Goal: Check status: Check status

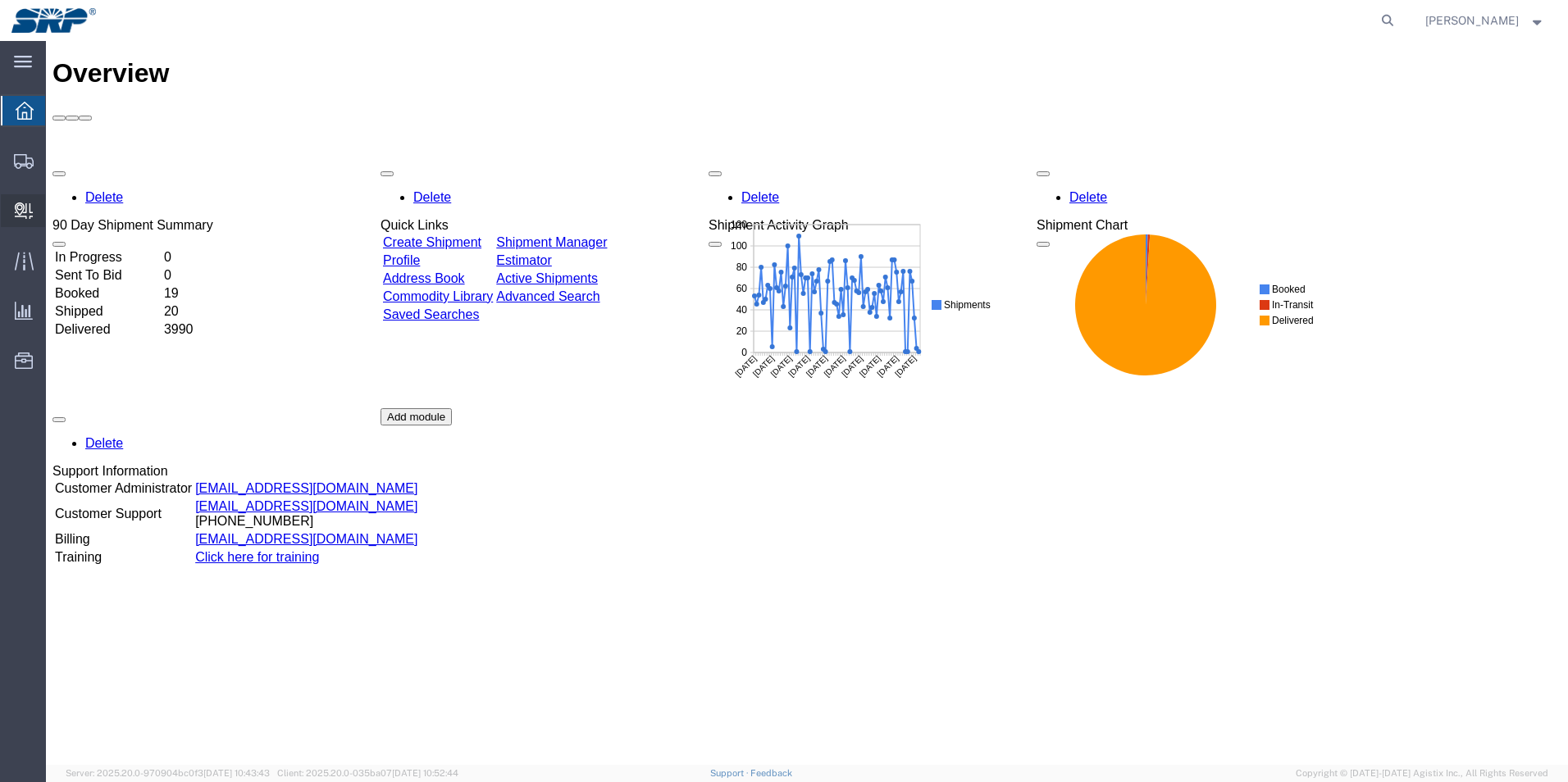
click at [15, 211] on icon at bounding box center [24, 211] width 18 height 17
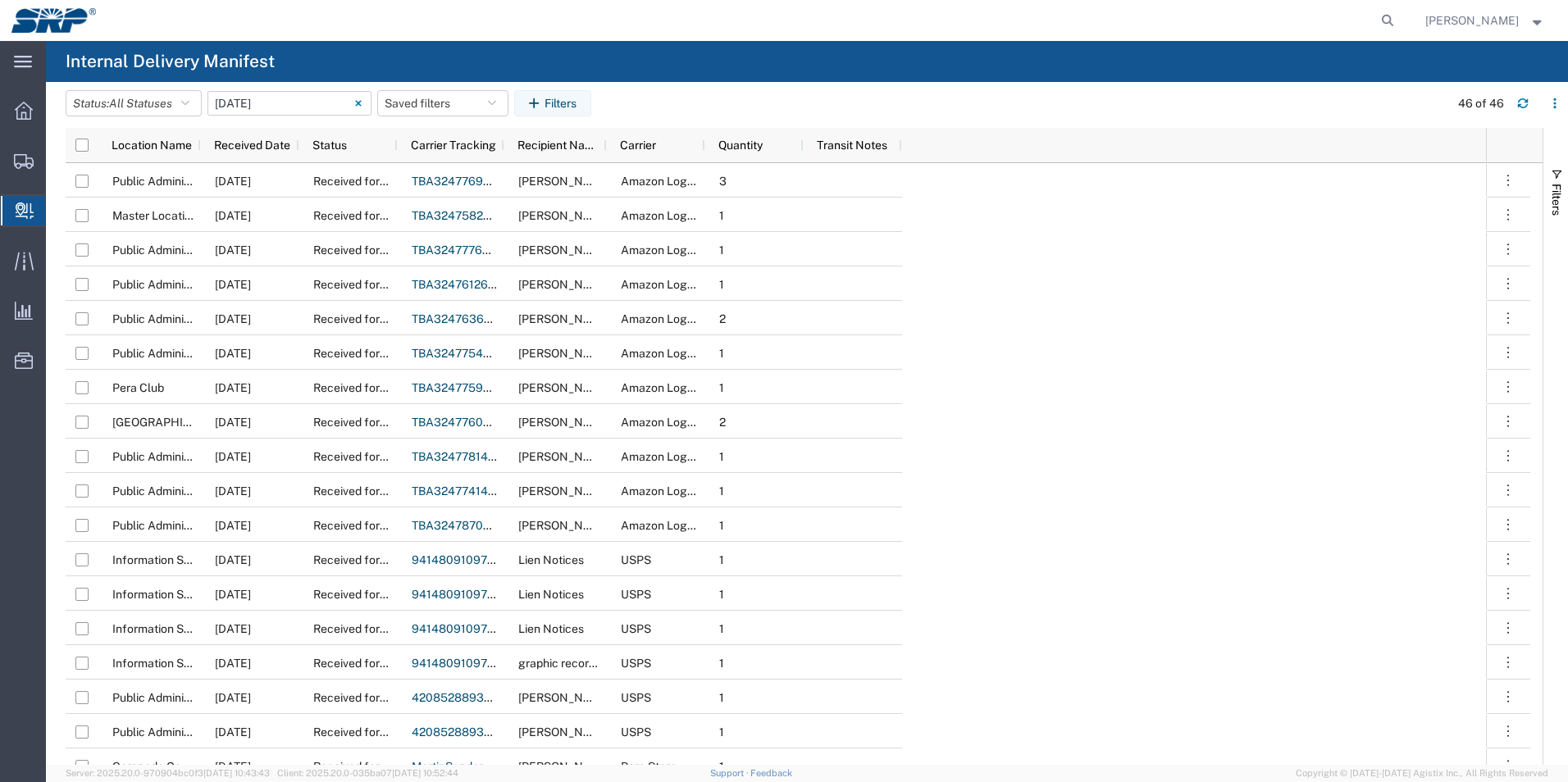
click at [248, 104] on input "10/02/2025 - 10/02/2025" at bounding box center [289, 103] width 164 height 25
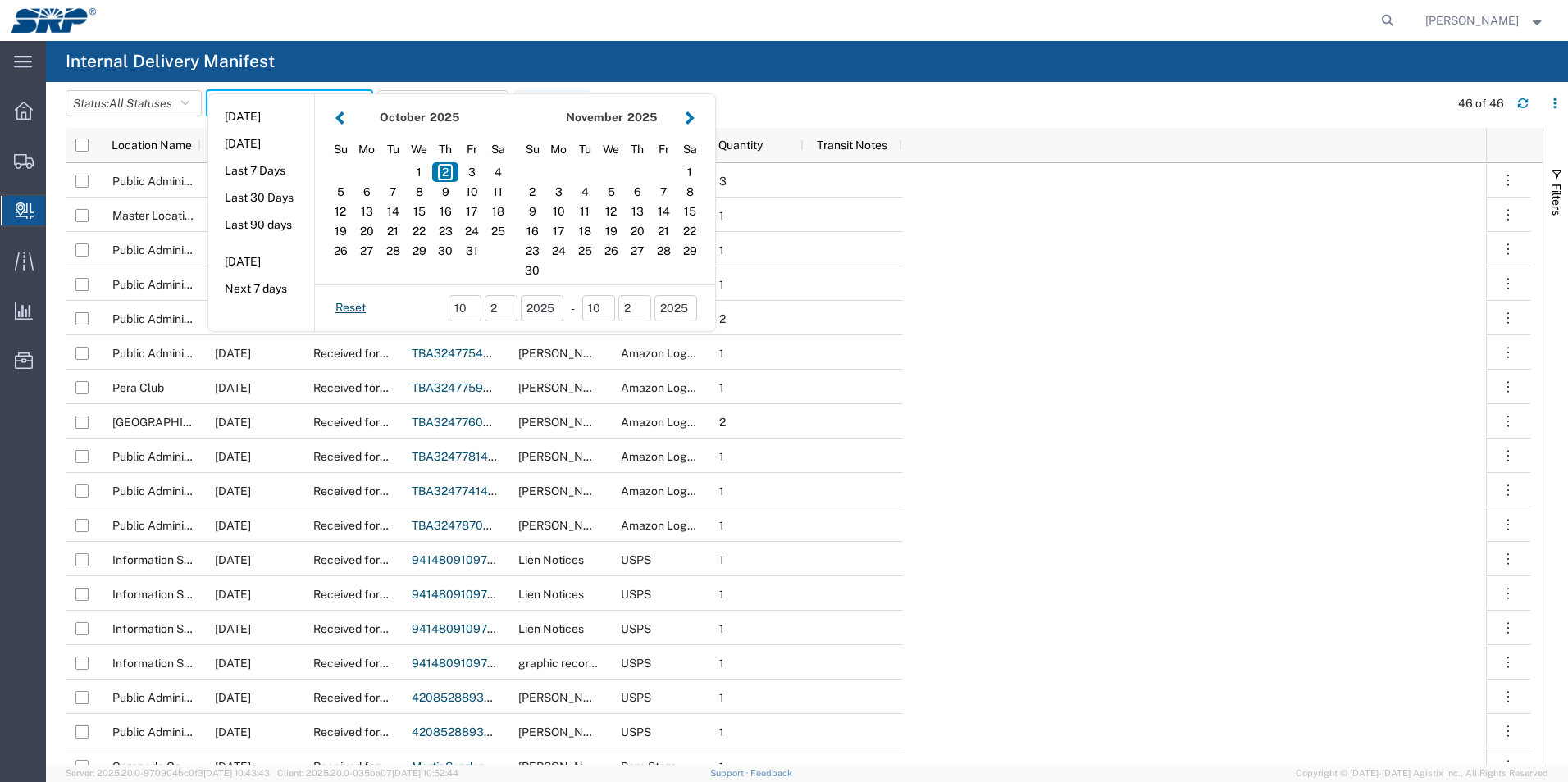
click at [341, 119] on button "button" at bounding box center [339, 117] width 17 height 22
click at [618, 190] on div "10" at bounding box center [611, 192] width 27 height 19
type input "09/10/2025"
type input "09/10/2025 - 09/10/2025"
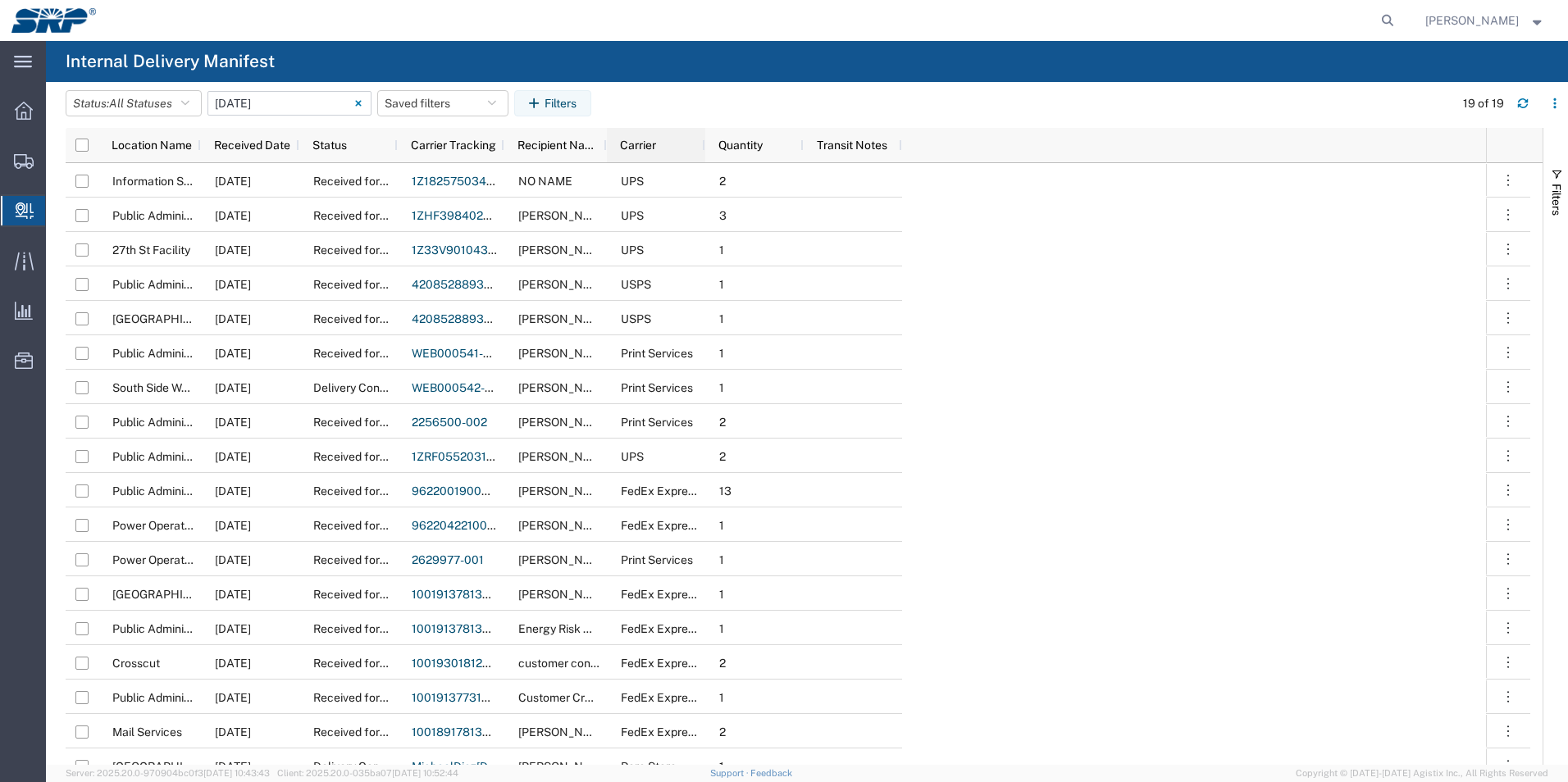
click at [638, 143] on span "Carrier" at bounding box center [637, 145] width 36 height 13
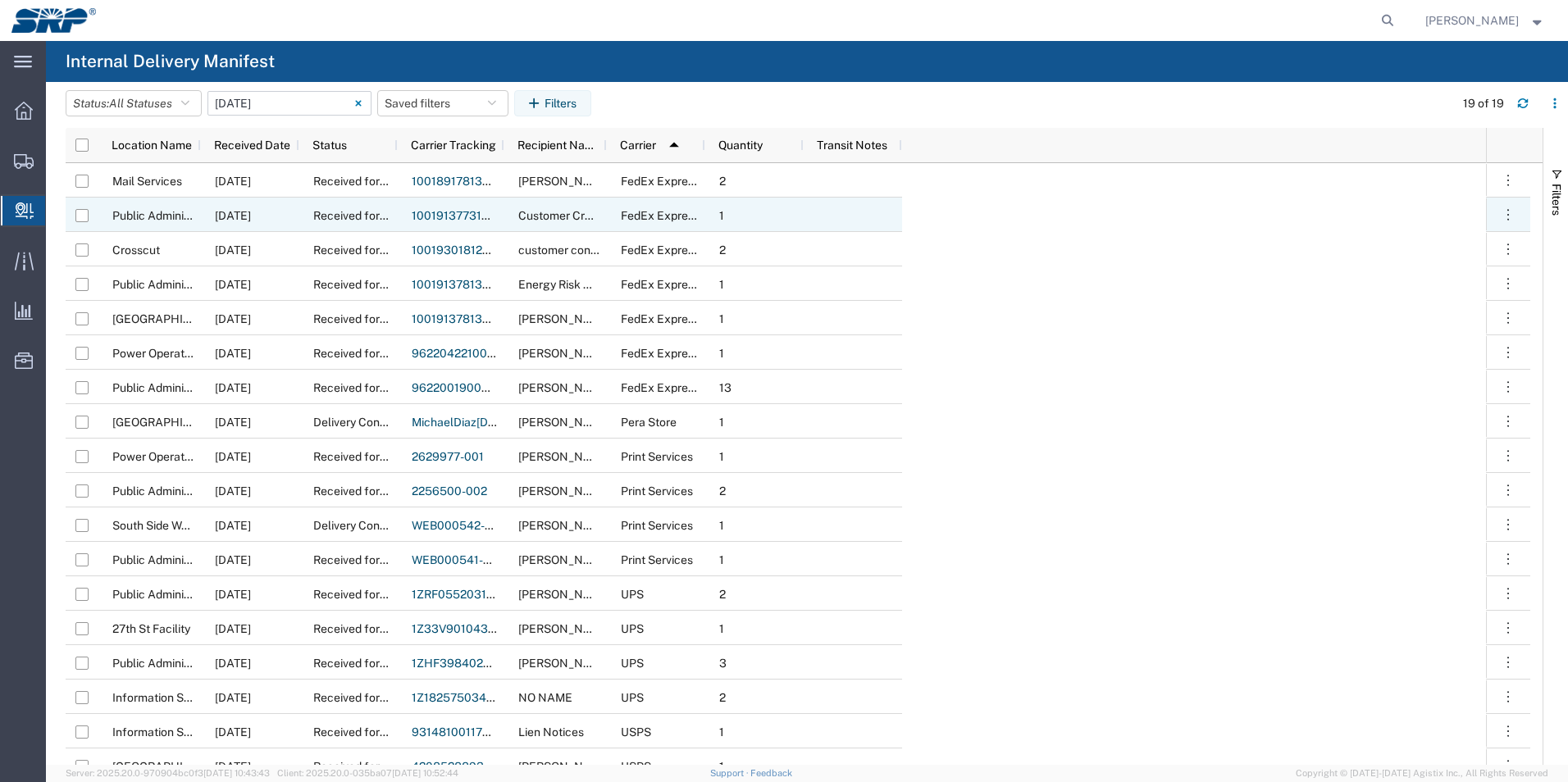
click at [476, 214] on link "1001913773160008528800883706093345" at bounding box center [530, 215] width 237 height 13
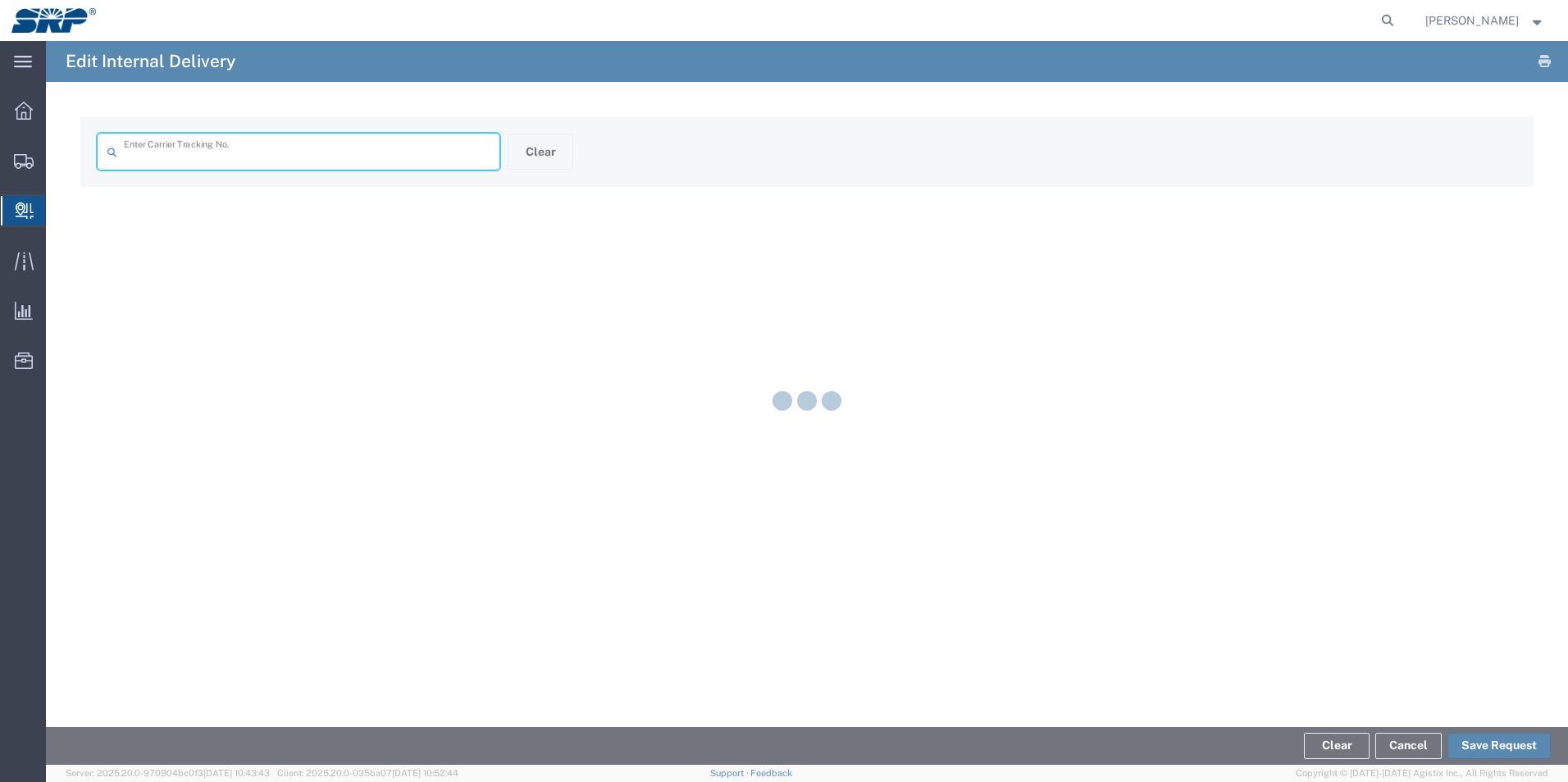
type input "1001913773160008528800883706093345"
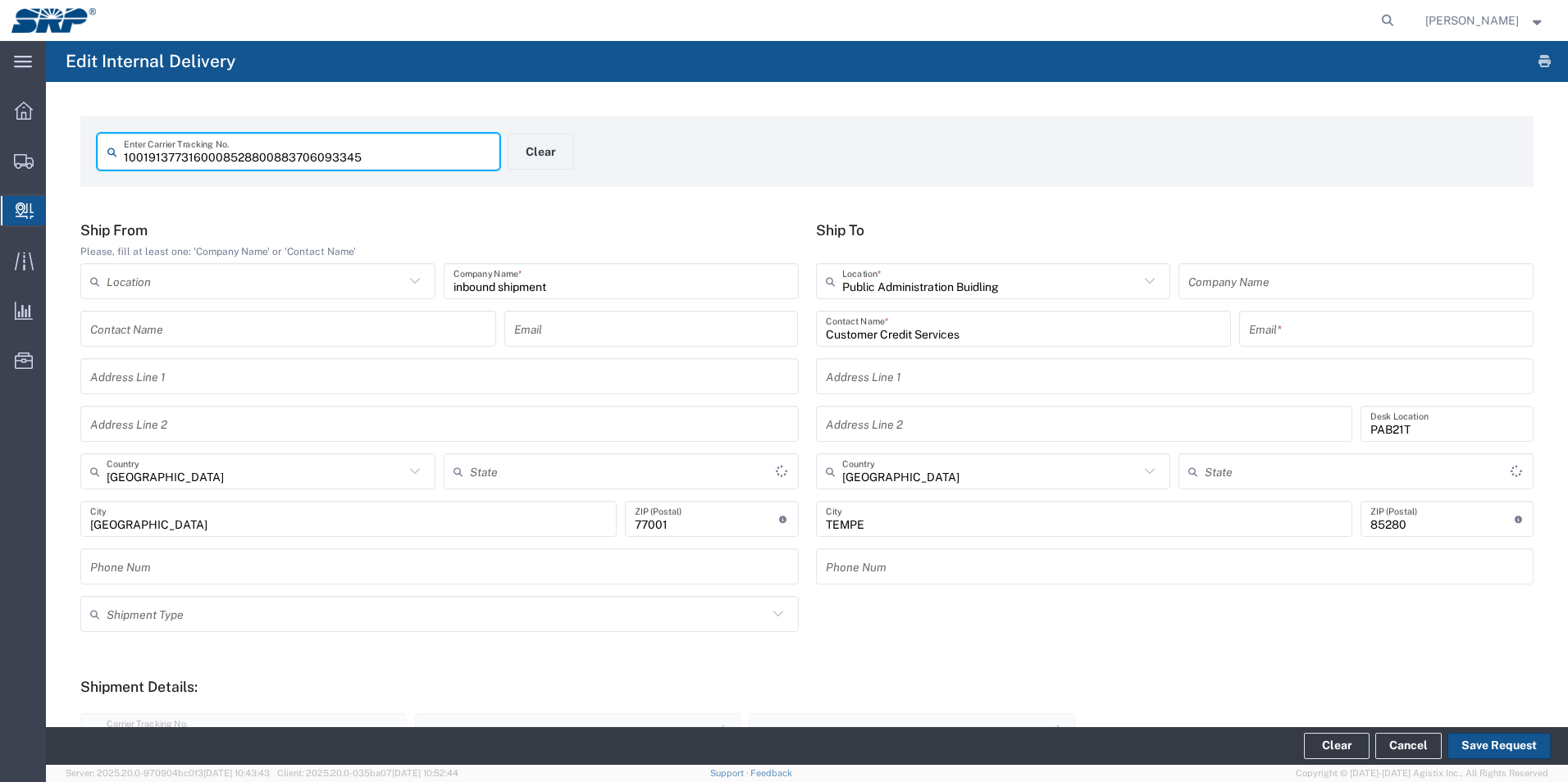
type input "[US_STATE]"
type input "Standard Overnight"
type input "FedEx Express"
type input "Envelope"
type input "[US_STATE]"
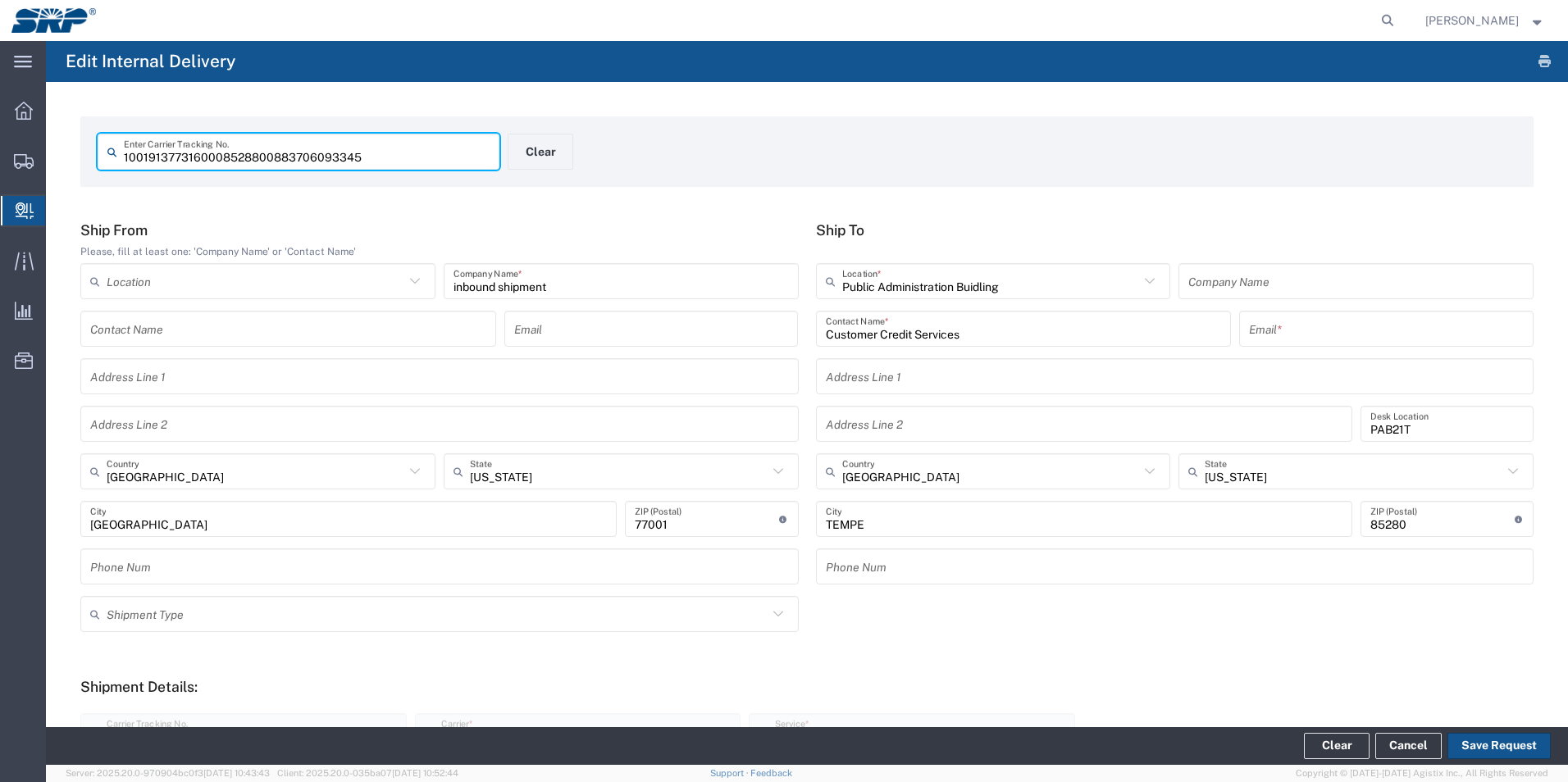
drag, startPoint x: 361, startPoint y: 152, endPoint x: 119, endPoint y: 159, distance: 242.1
click at [119, 159] on div "1001913773160008528800883706093345 Enter Carrier Tracking No." at bounding box center [298, 151] width 402 height 36
click at [1398, 21] on icon at bounding box center [1386, 20] width 23 height 23
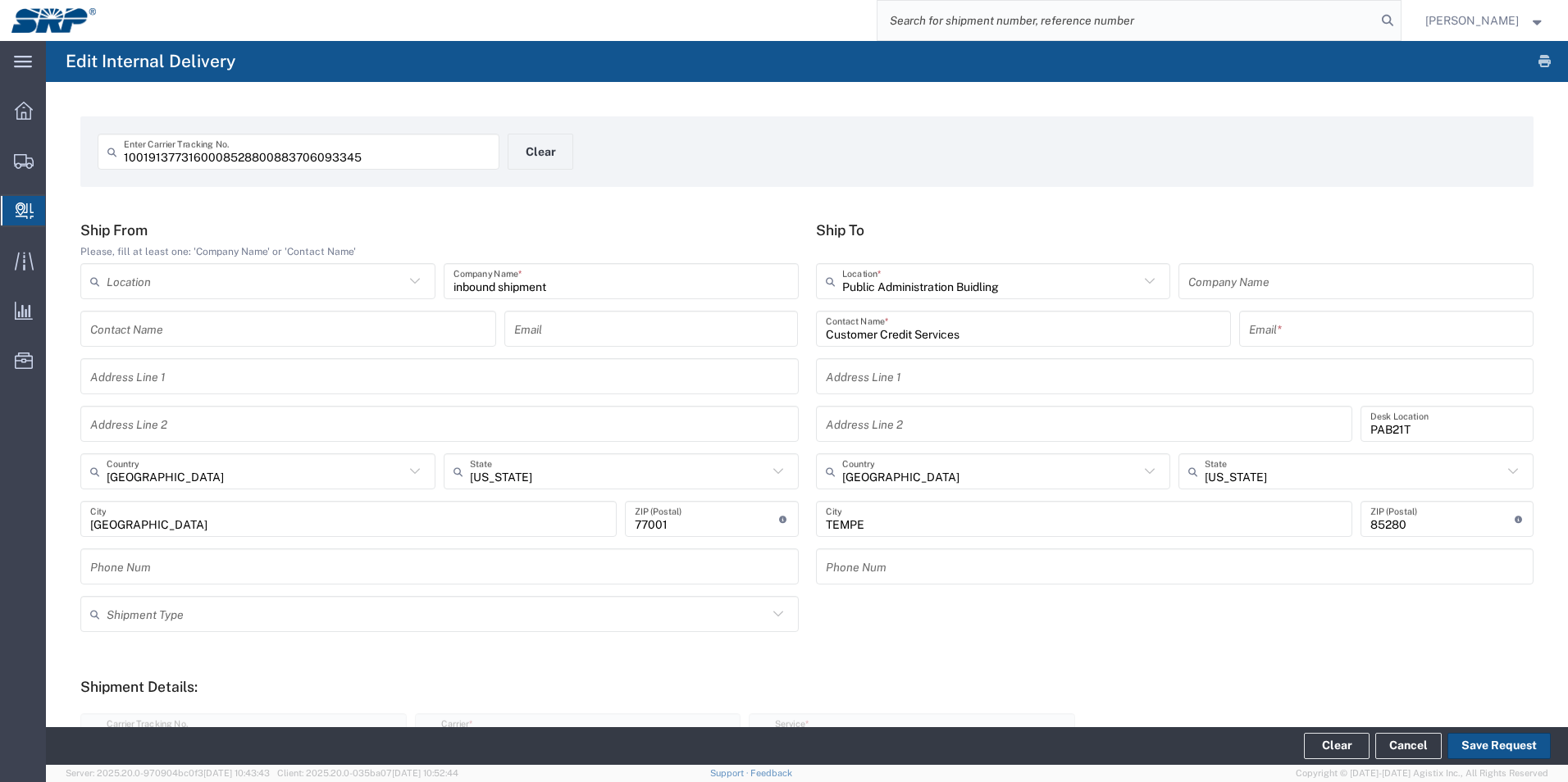
paste input "1001913773160008528800883706093345"
type input "1001913773160008528800883706093345"
click at [1398, 21] on icon at bounding box center [1386, 20] width 23 height 23
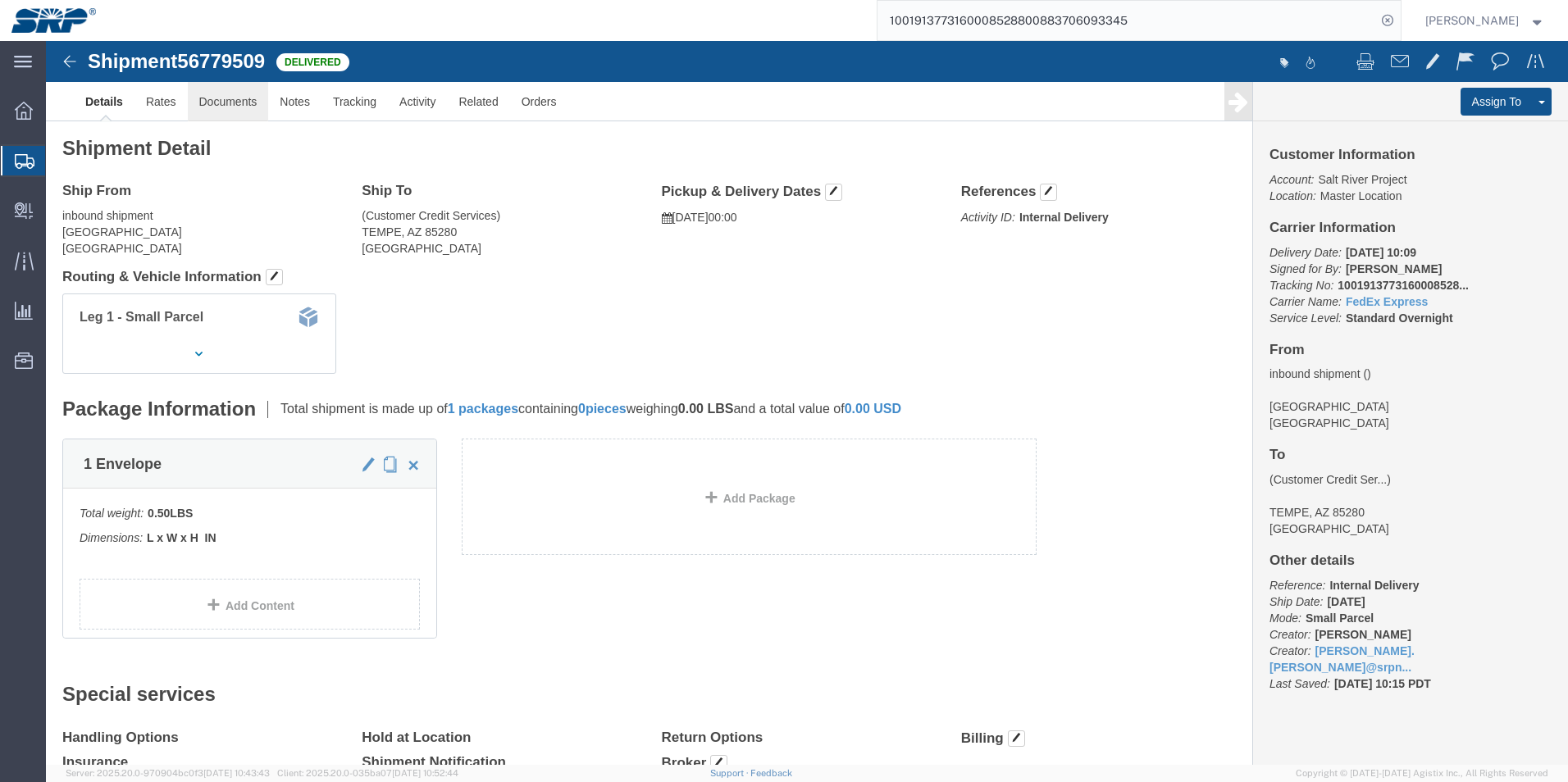
click link "Documents"
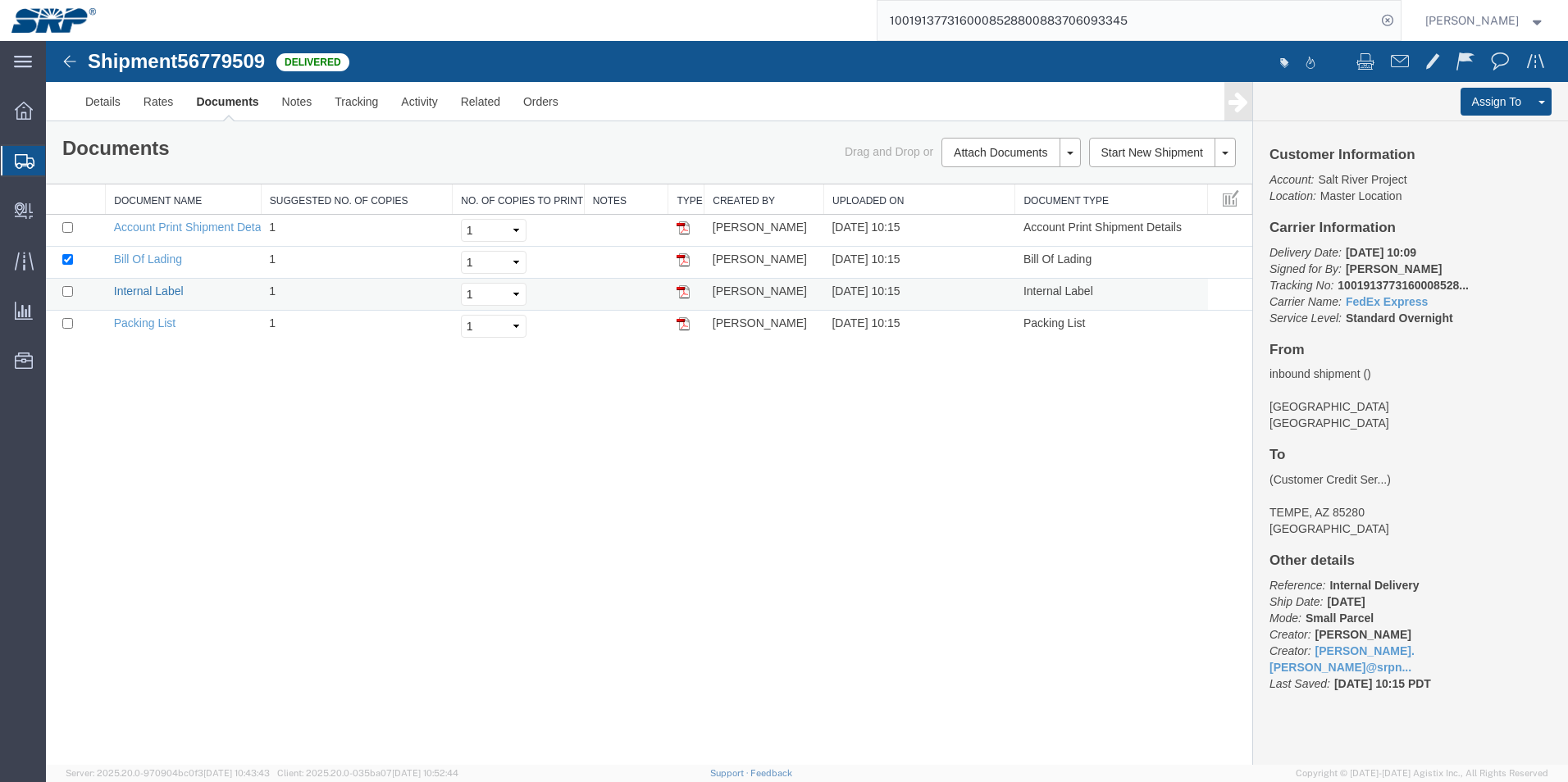
click at [162, 289] on link "Internal Label" at bounding box center [149, 291] width 70 height 13
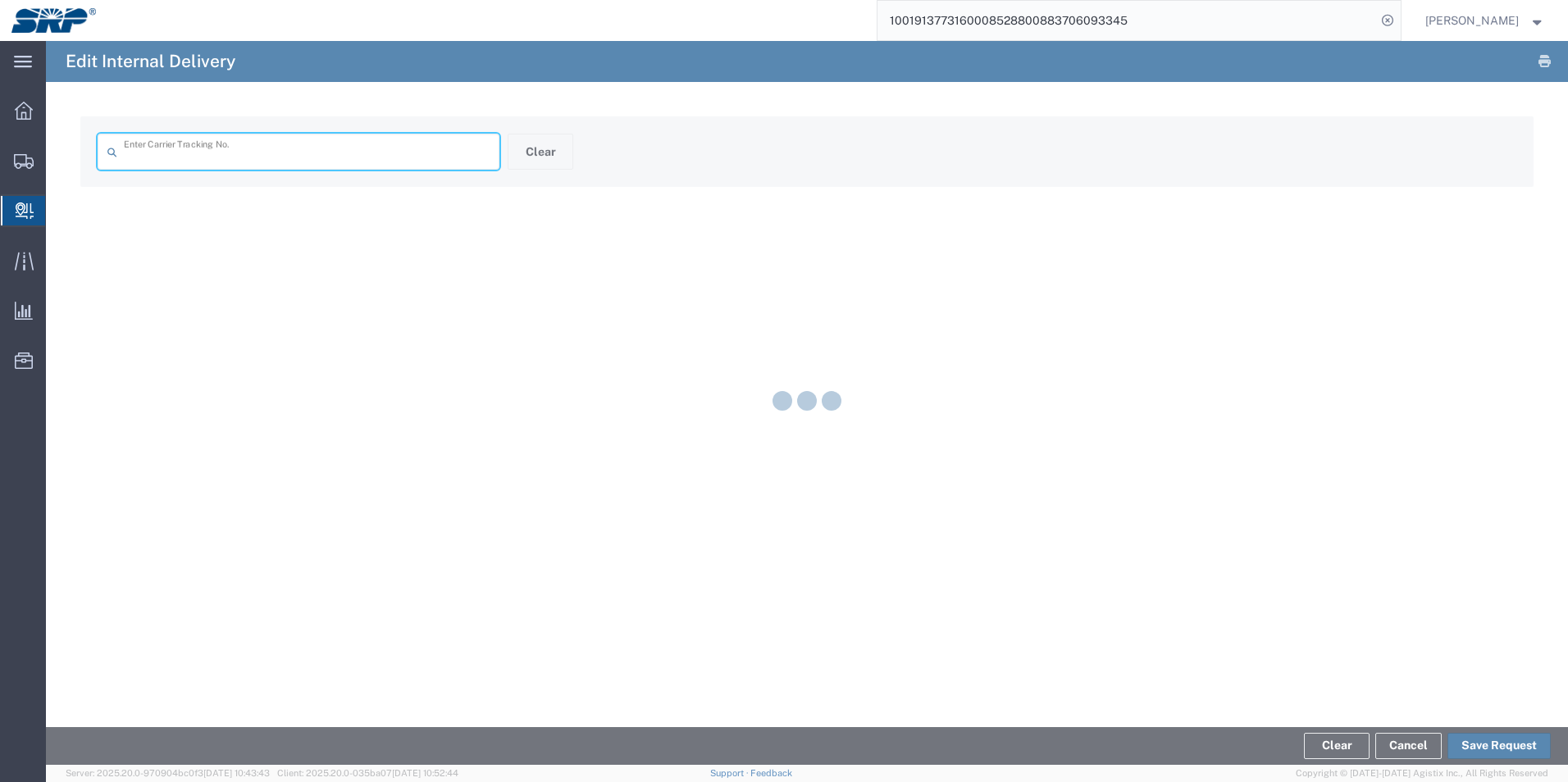
type input "1001913773160008528800883706093345"
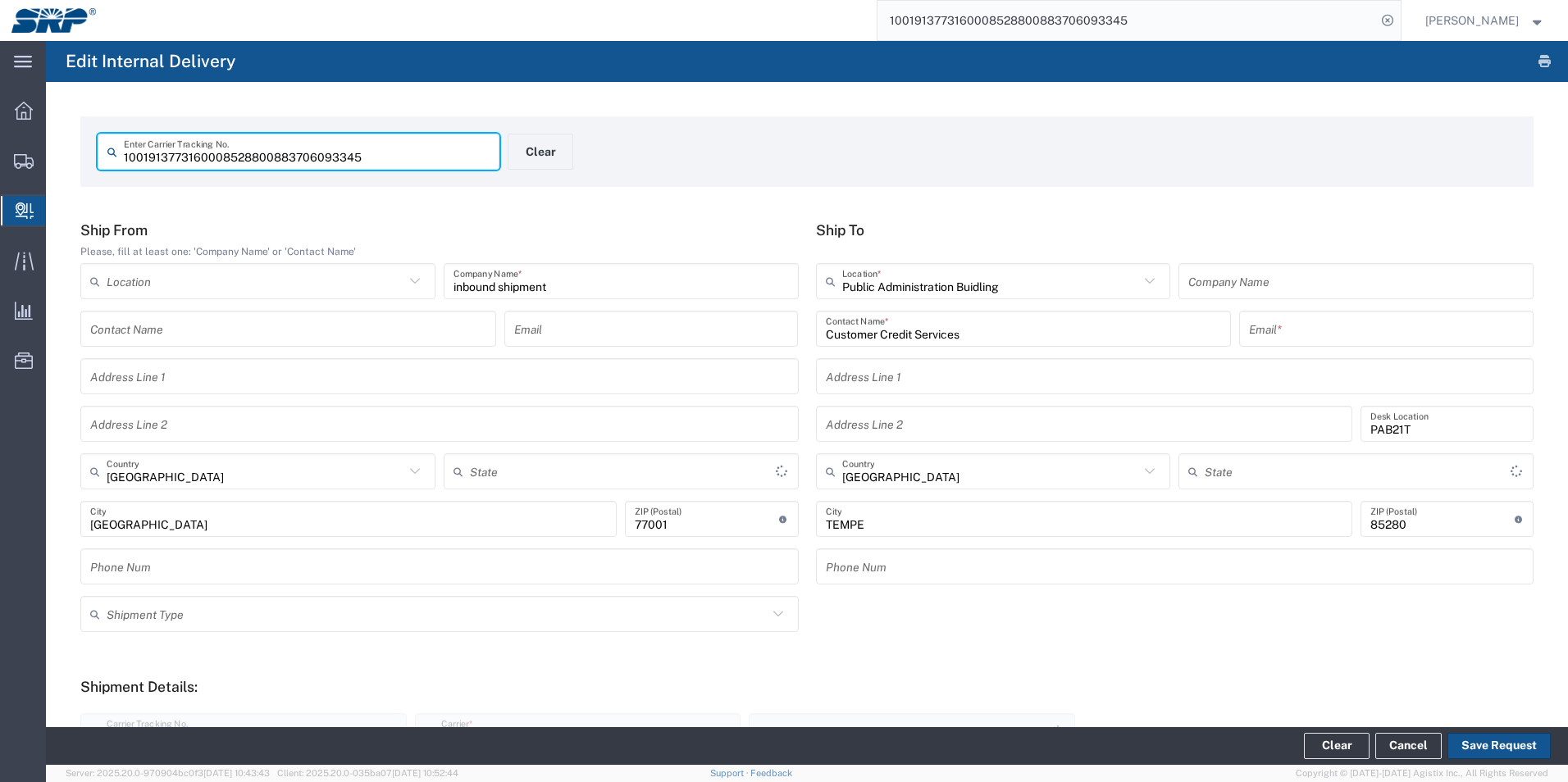
type input "Envelope"
type input "[US_STATE]"
type input "Standard Overnight"
type input "[US_STATE]"
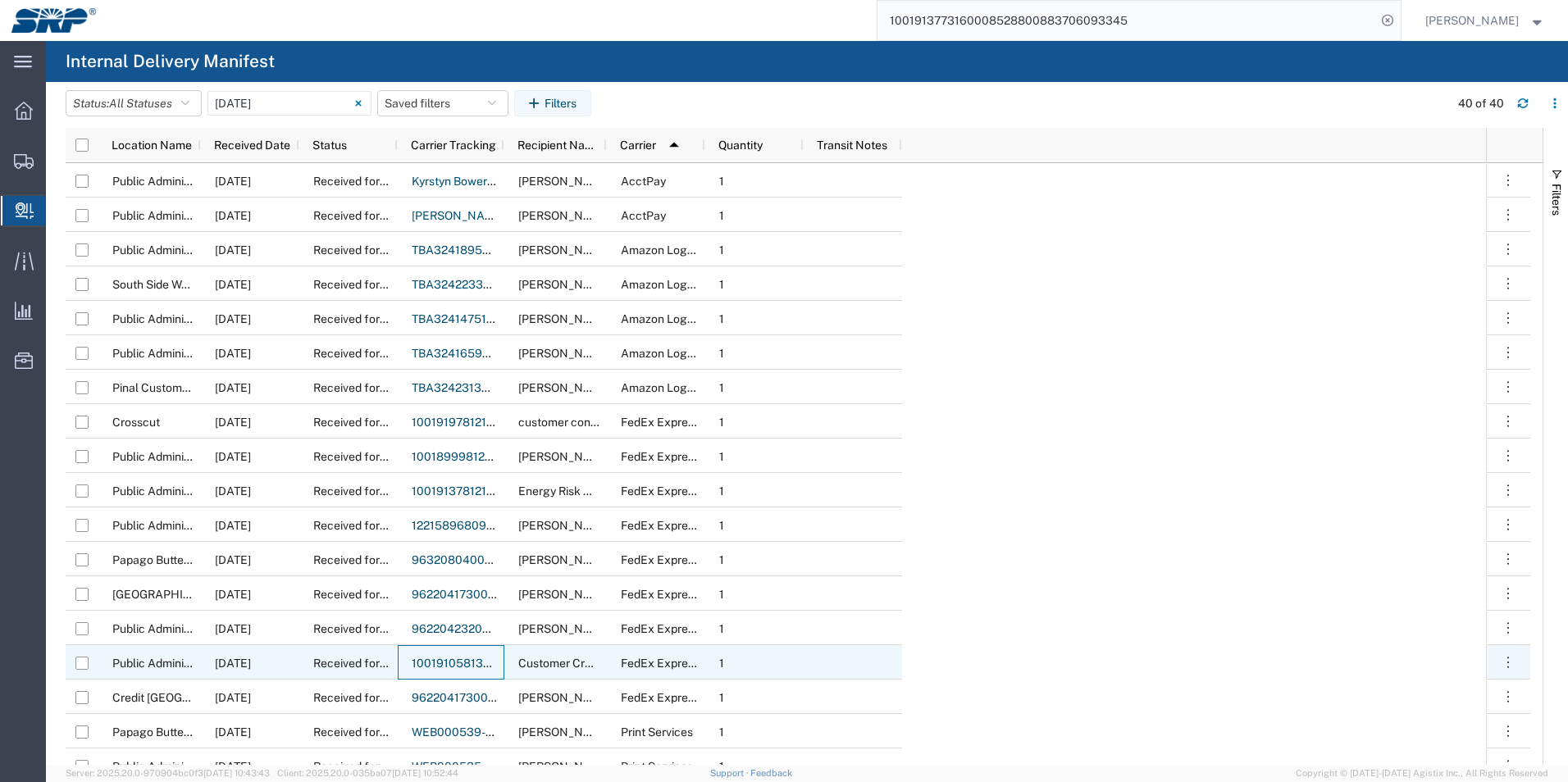
click at [441, 659] on link "1001910581360008528800392973581224" at bounding box center [529, 663] width 235 height 13
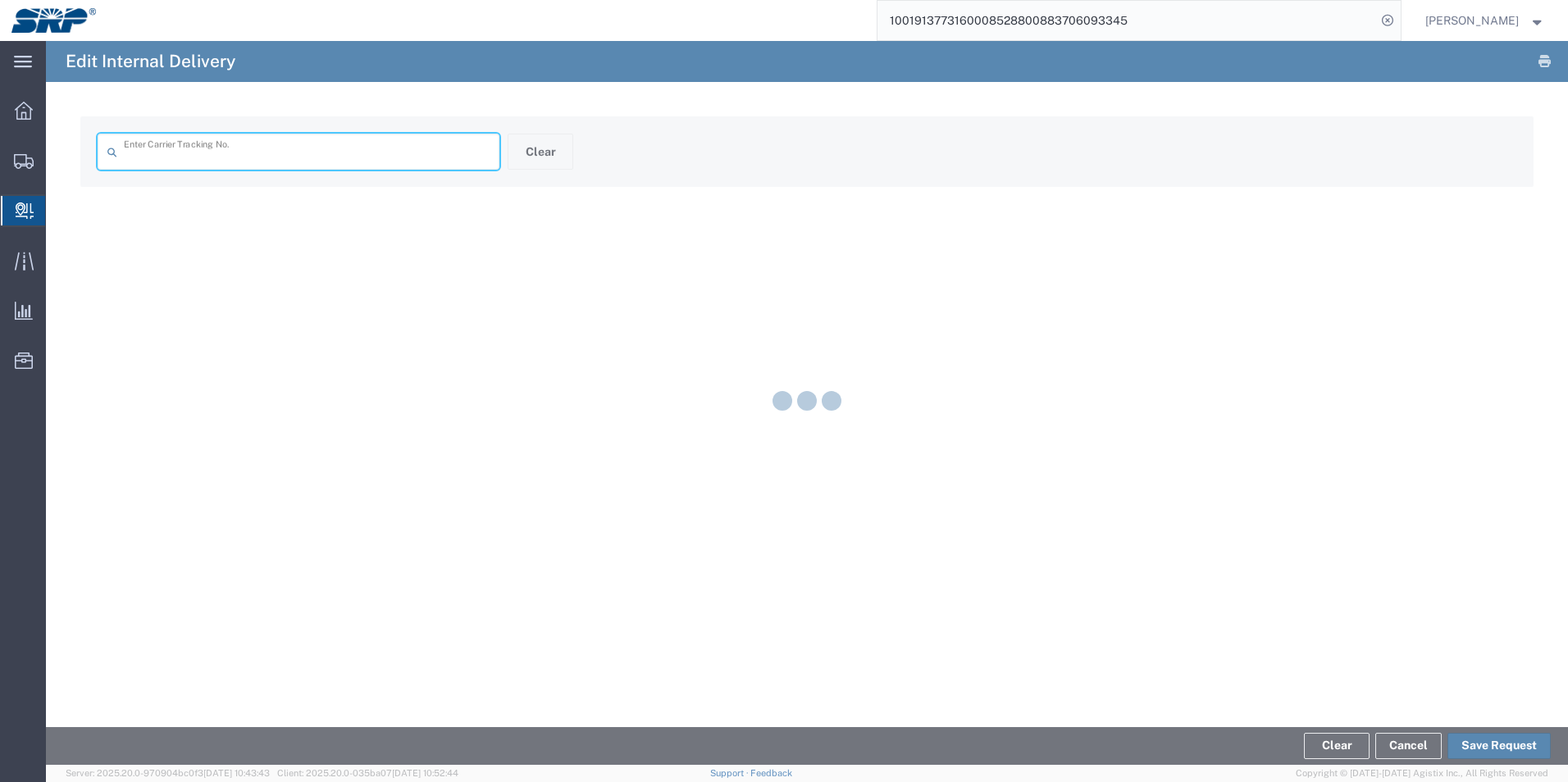
type input "1001910581360008528800392973581224"
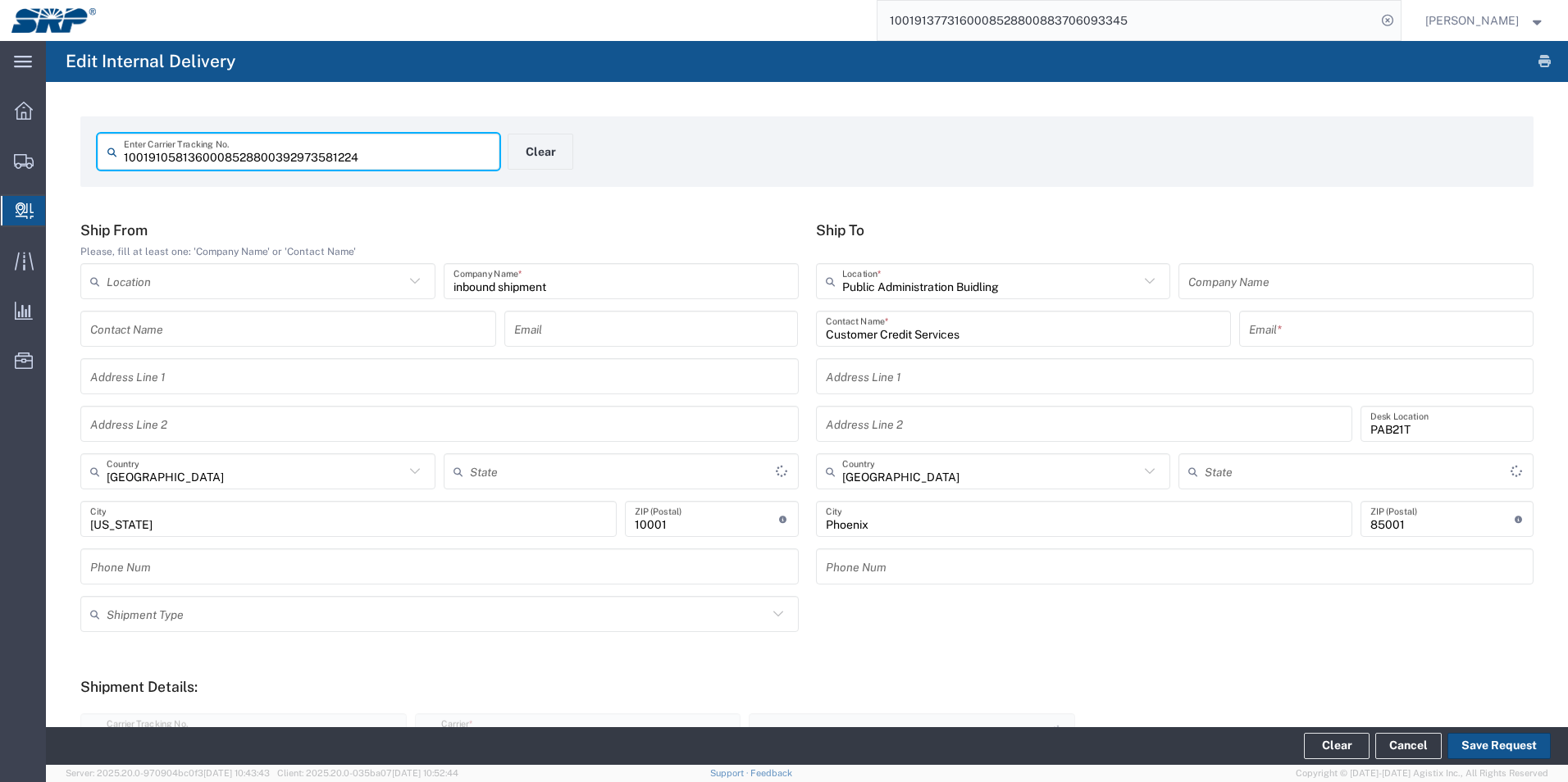
type input "Your Packaging"
type input "[US_STATE]"
type input "Standard Overnight"
type input "[US_STATE]"
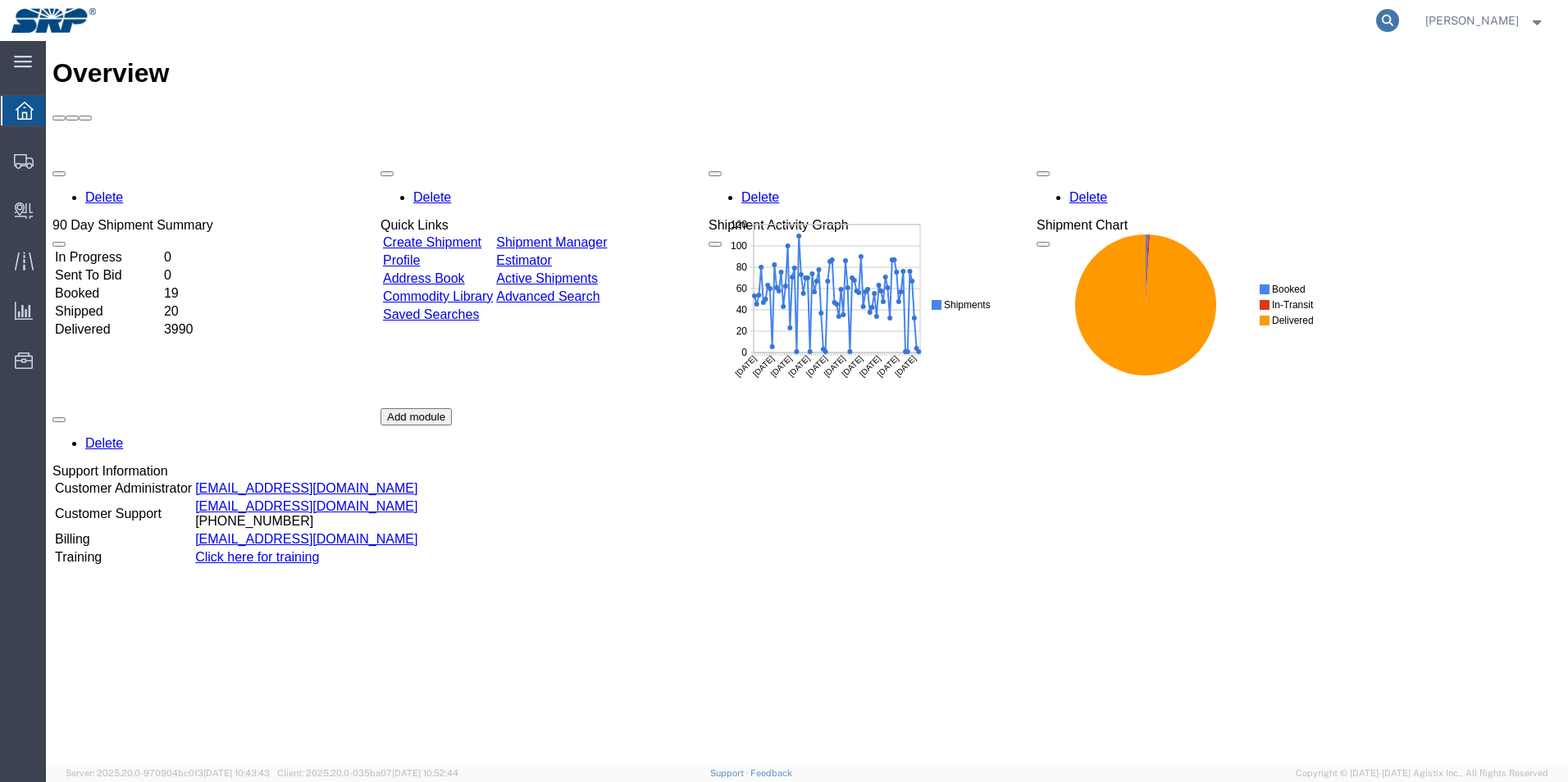
click at [1398, 17] on icon at bounding box center [1386, 20] width 23 height 23
click at [980, 6] on input "search" at bounding box center [1127, 20] width 499 height 39
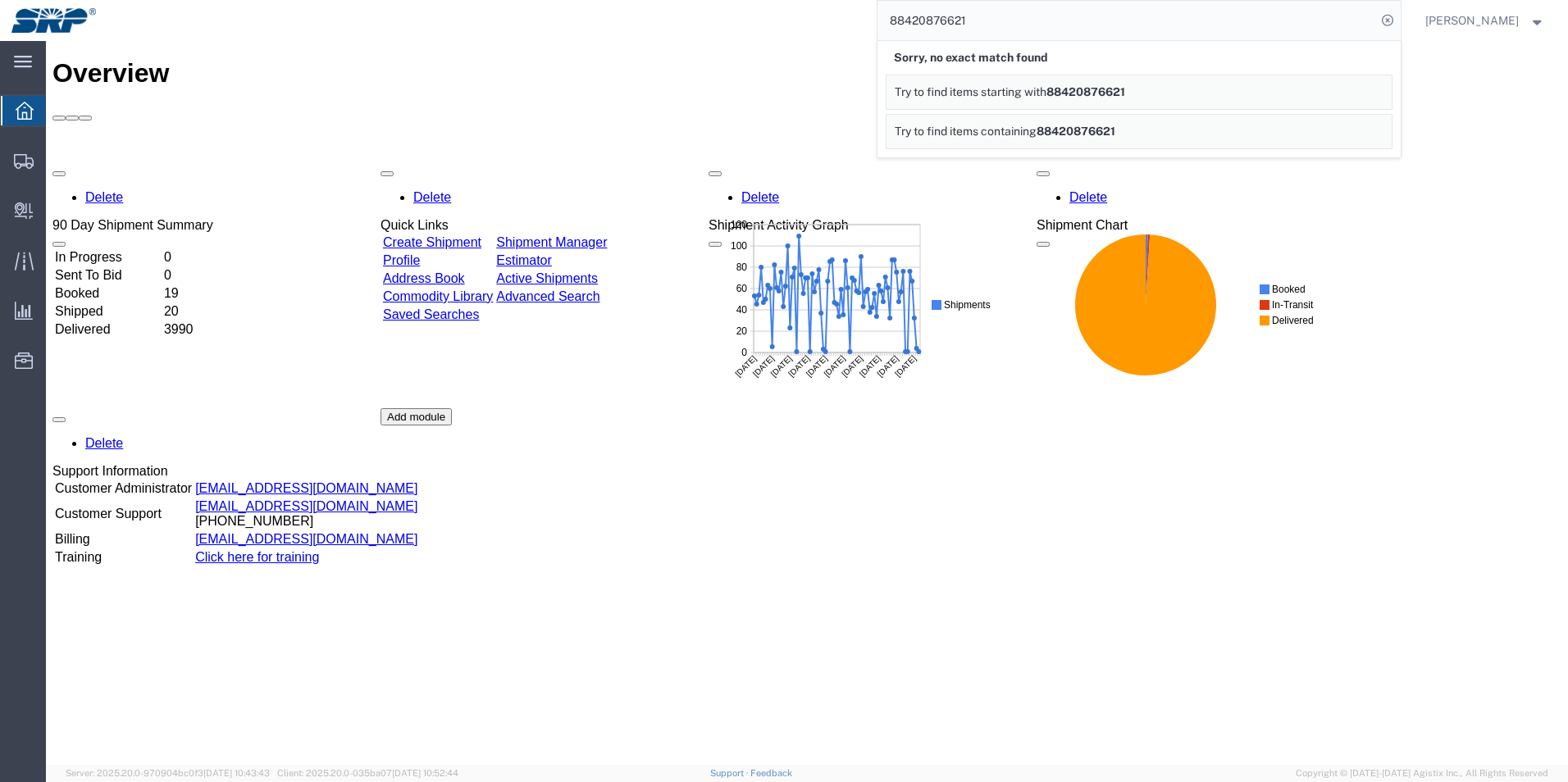
click at [989, 17] on input "88420876621" at bounding box center [1127, 20] width 499 height 39
click at [1066, 21] on input "884208766221" at bounding box center [1127, 20] width 499 height 39
type input "884208766221"
click at [1132, 94] on span "884208766221" at bounding box center [1089, 92] width 86 height 13
click at [1137, 139] on link "Try to find items containing 884208766221" at bounding box center [1139, 131] width 507 height 35
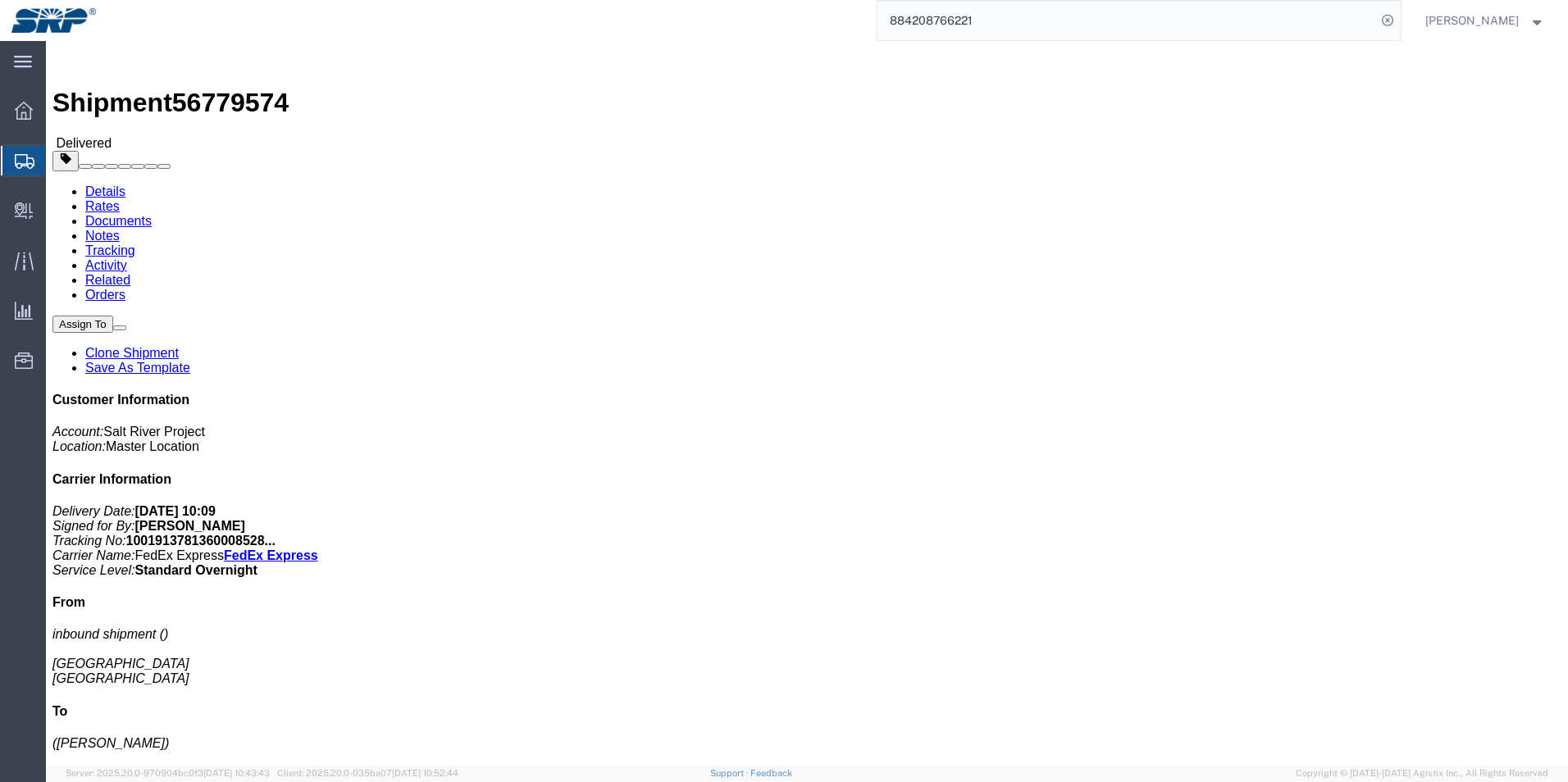
click link "Documents"
